Goal: Task Accomplishment & Management: Use online tool/utility

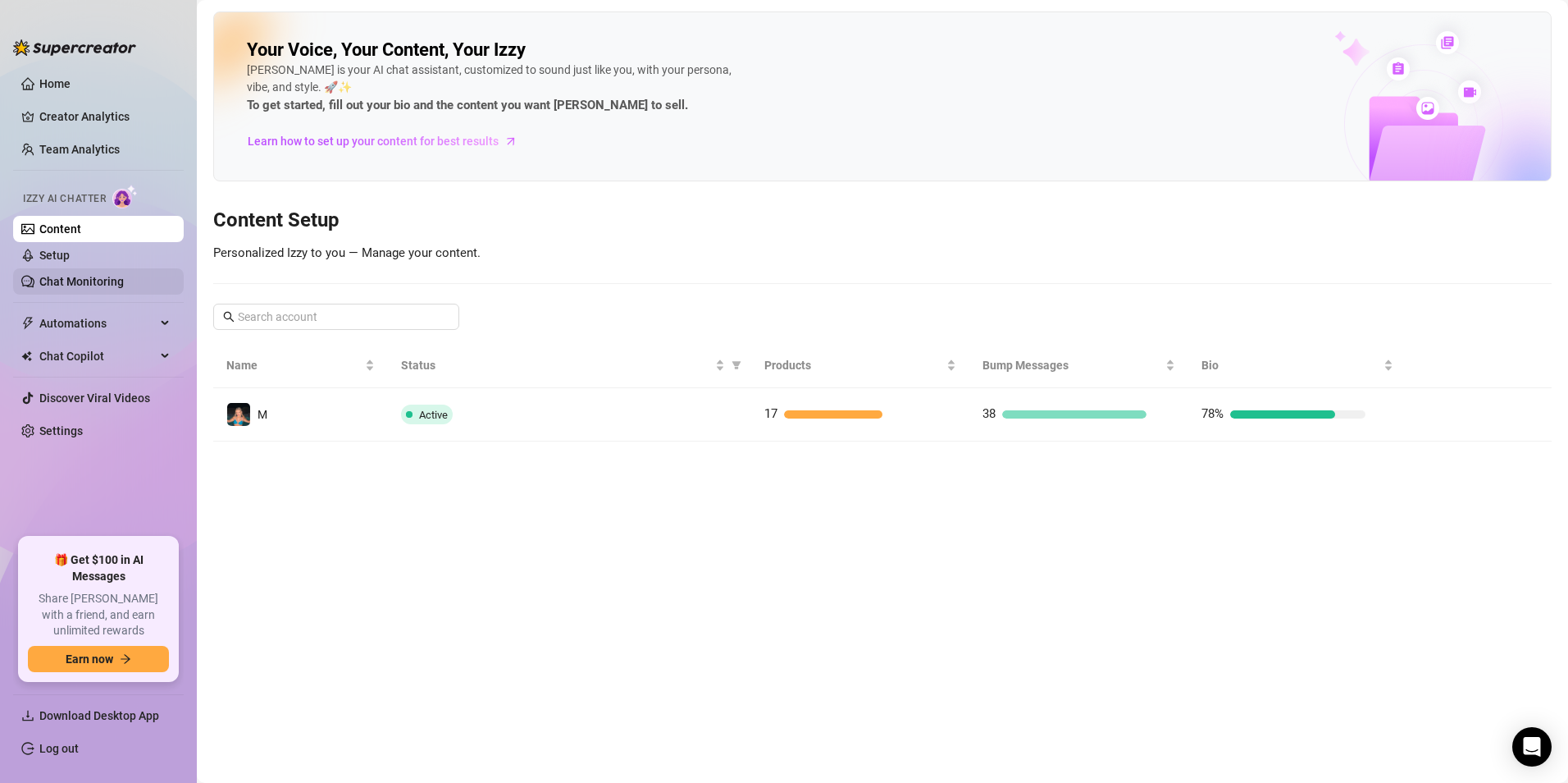
click at [115, 280] on link "Chat Monitoring" at bounding box center [82, 281] width 85 height 14
click at [114, 279] on link "Chat Monitoring" at bounding box center [82, 281] width 85 height 14
